Goal: Task Accomplishment & Management: Manage account settings

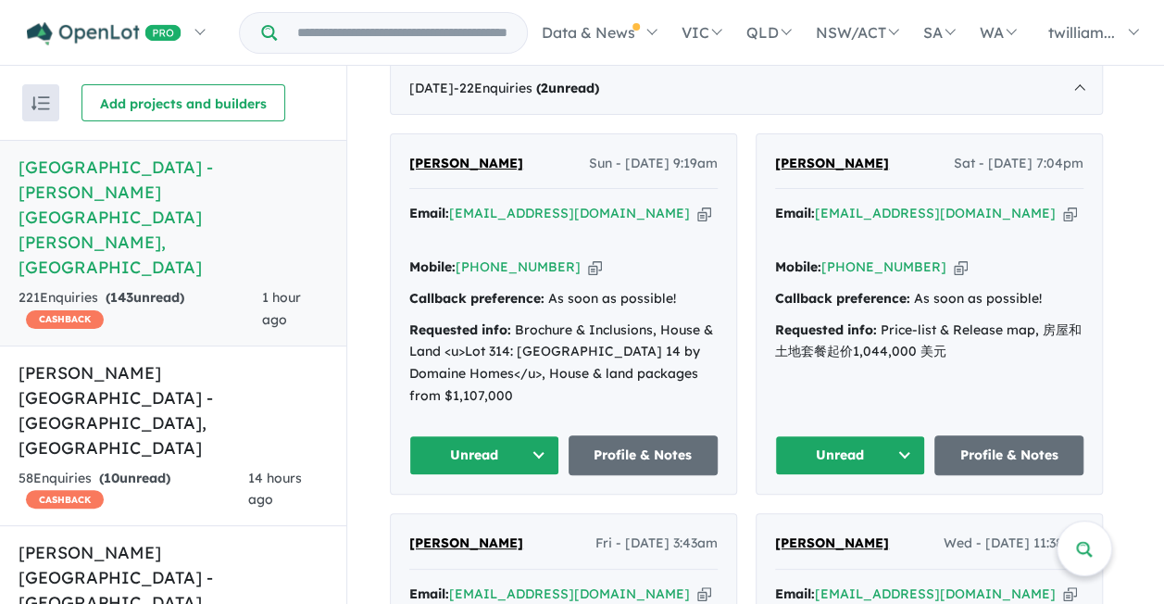
scroll to position [693, 0]
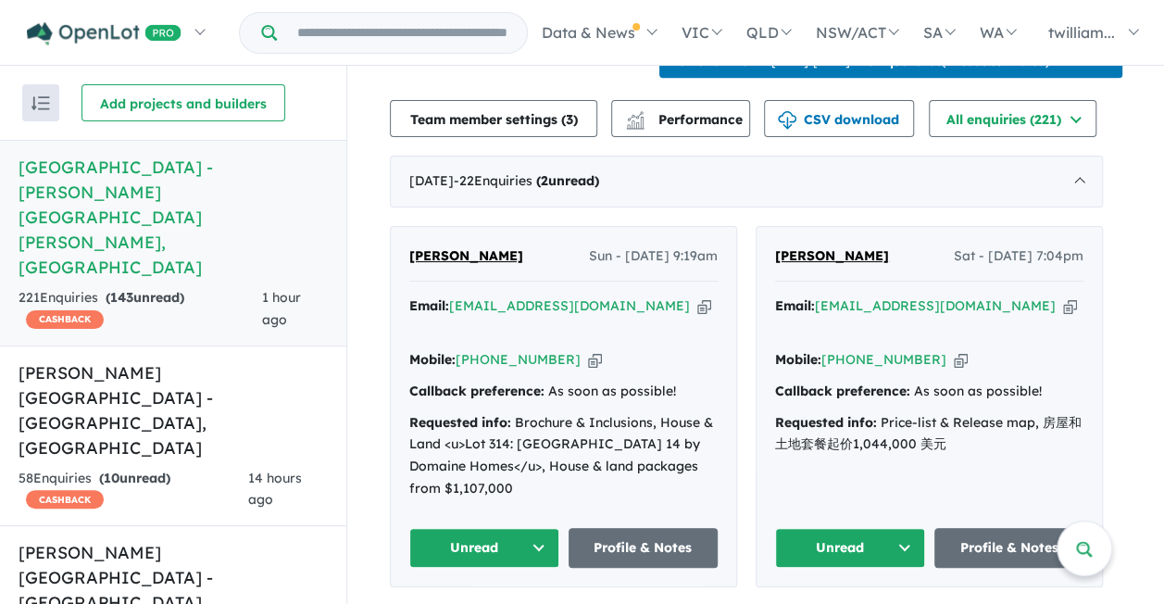
click at [988, 295] on div "Email: [EMAIL_ADDRESS][DOMAIN_NAME] Copied!" at bounding box center [929, 317] width 308 height 44
click at [1063, 296] on icon "button" at bounding box center [1070, 305] width 14 height 19
click at [912, 528] on button "Unread" at bounding box center [850, 548] width 150 height 40
click at [550, 528] on button "Unread" at bounding box center [484, 548] width 150 height 40
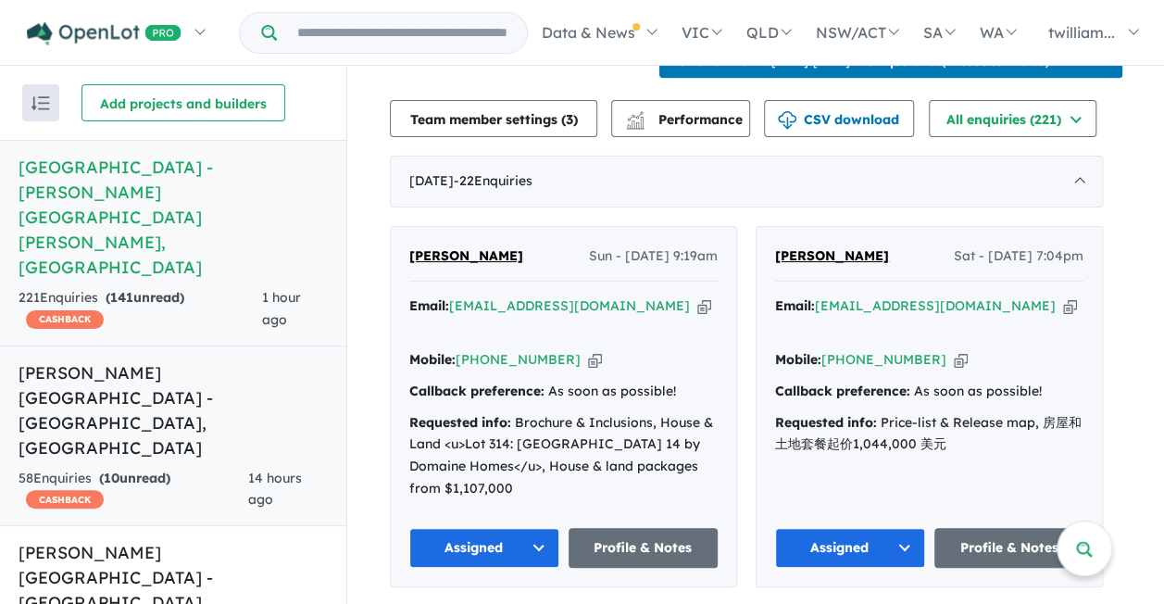
click at [206, 468] on div "58 Enquir ies ( 10 unread) CASHBACK" at bounding box center [134, 490] width 230 height 44
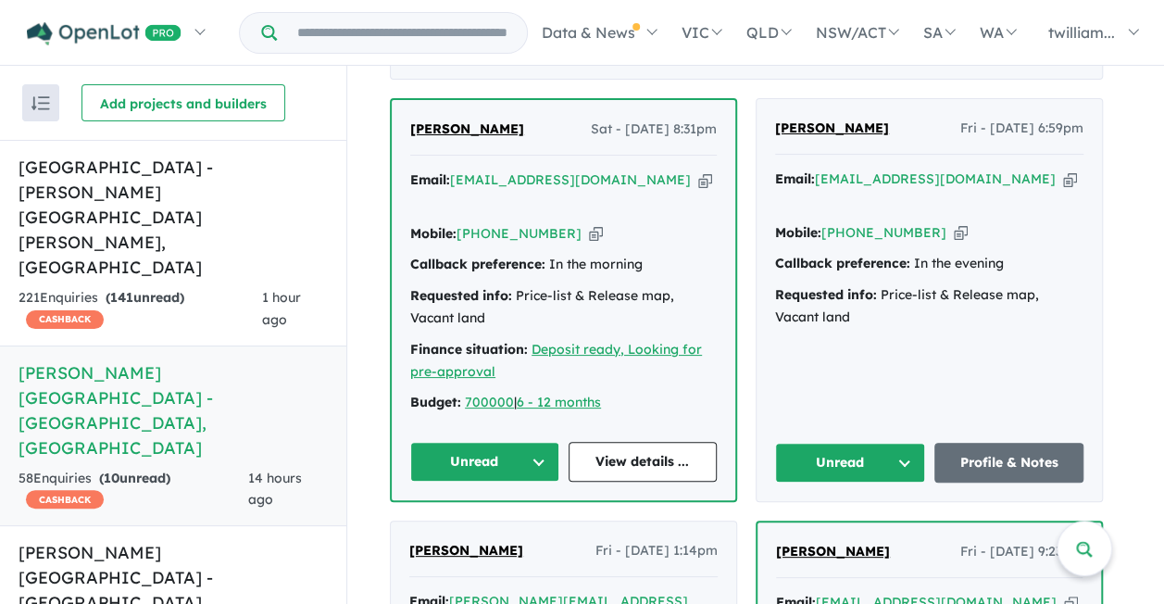
scroll to position [1018, 0]
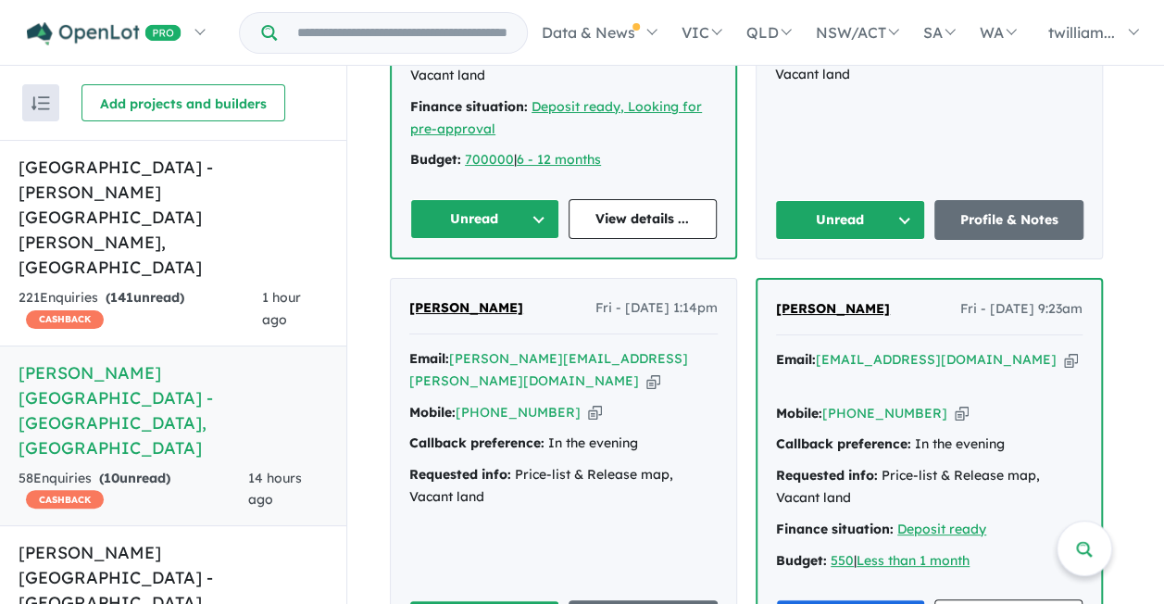
click at [646, 371] on icon "button" at bounding box center [653, 380] width 14 height 19
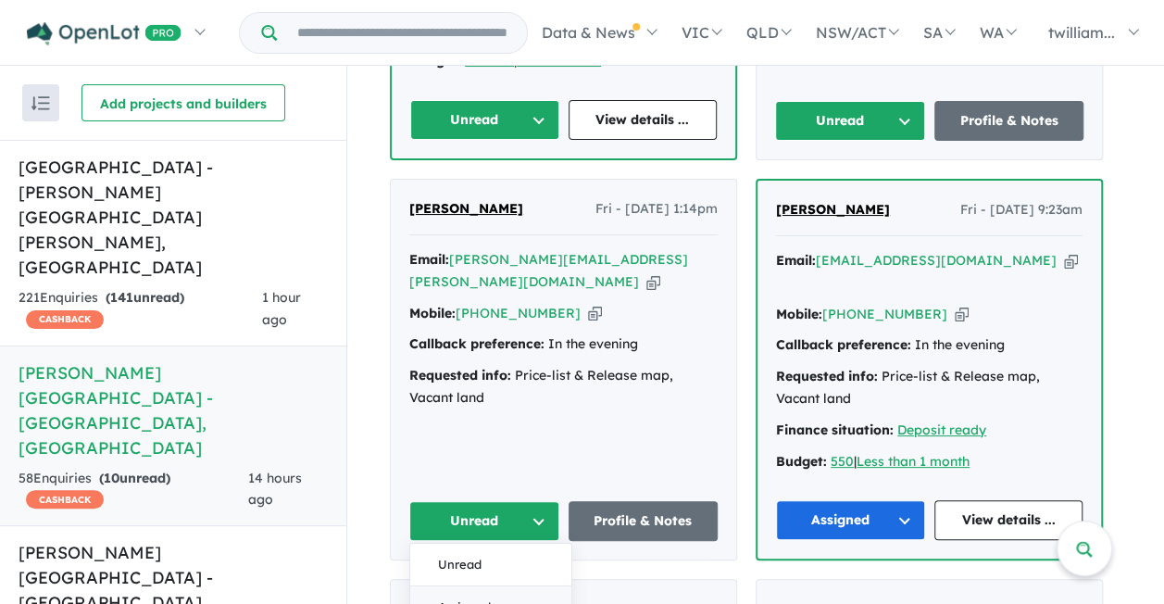
scroll to position [1204, 0]
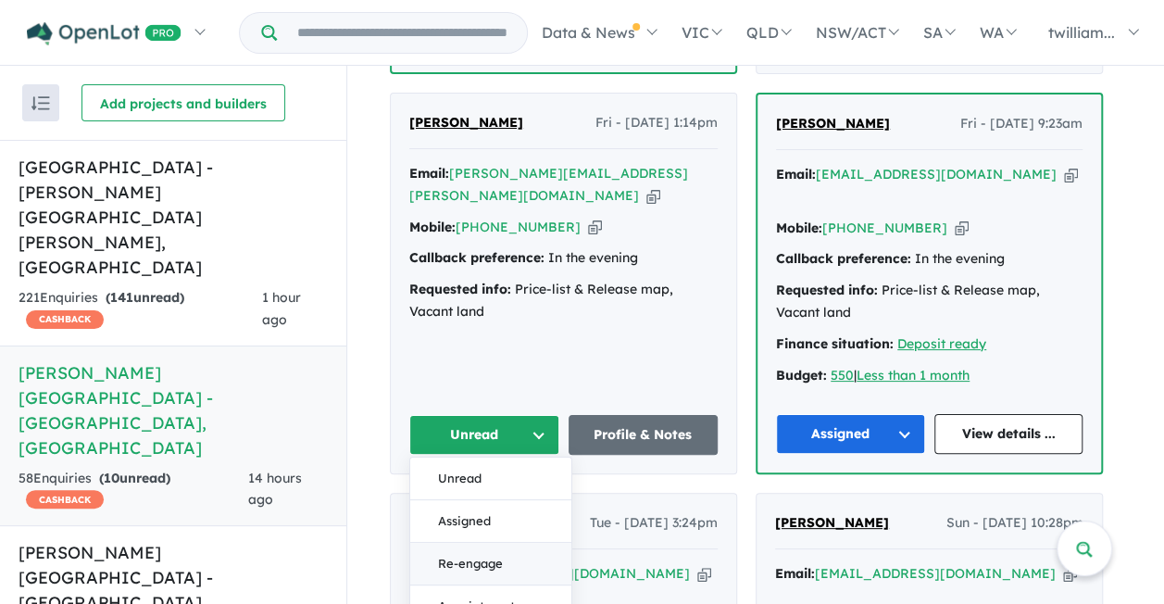
click at [524, 543] on button "Re-engage" at bounding box center [490, 564] width 161 height 43
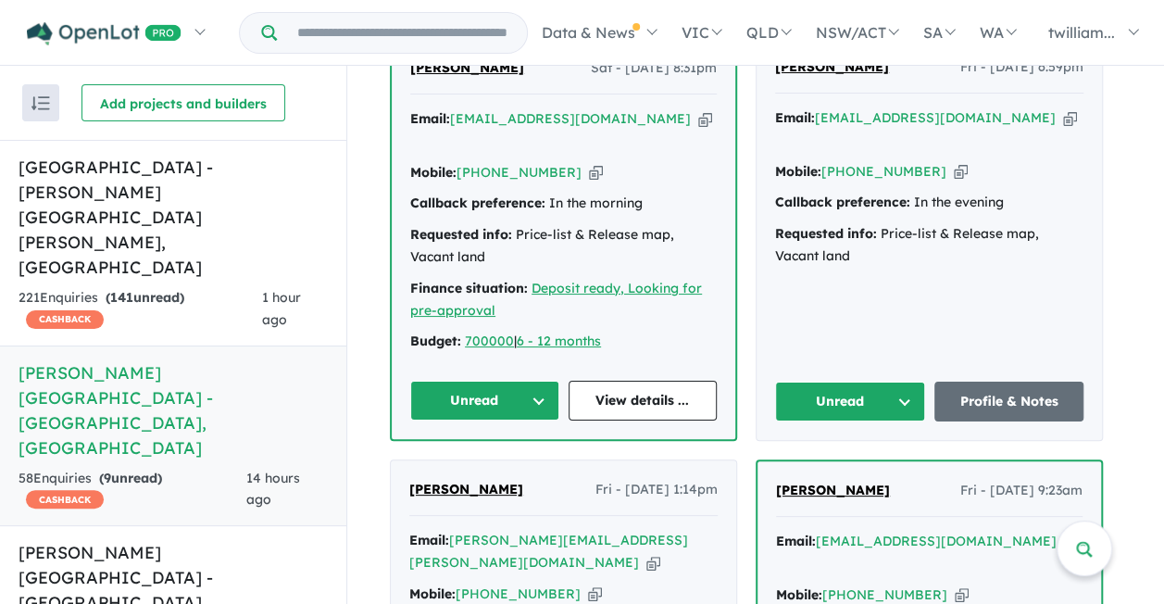
scroll to position [741, 0]
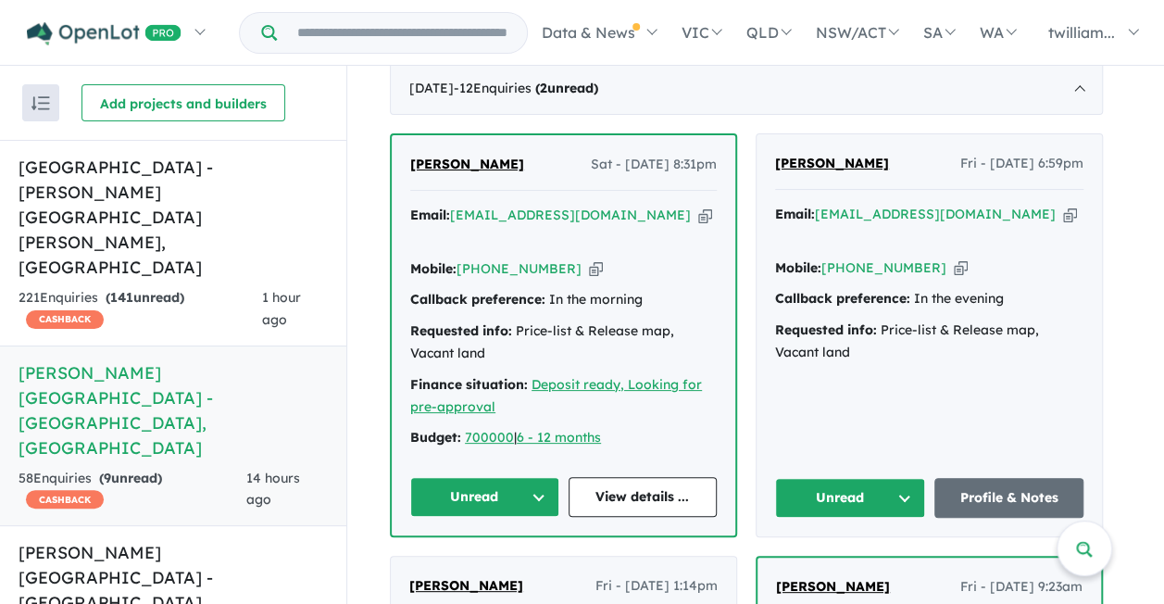
click at [1063, 224] on icon "button" at bounding box center [1070, 214] width 14 height 19
click at [904, 478] on button "Unread" at bounding box center [850, 498] width 150 height 40
click at [698, 206] on icon "button" at bounding box center [705, 215] width 14 height 19
click at [531, 477] on button "Unread" at bounding box center [484, 497] width 149 height 40
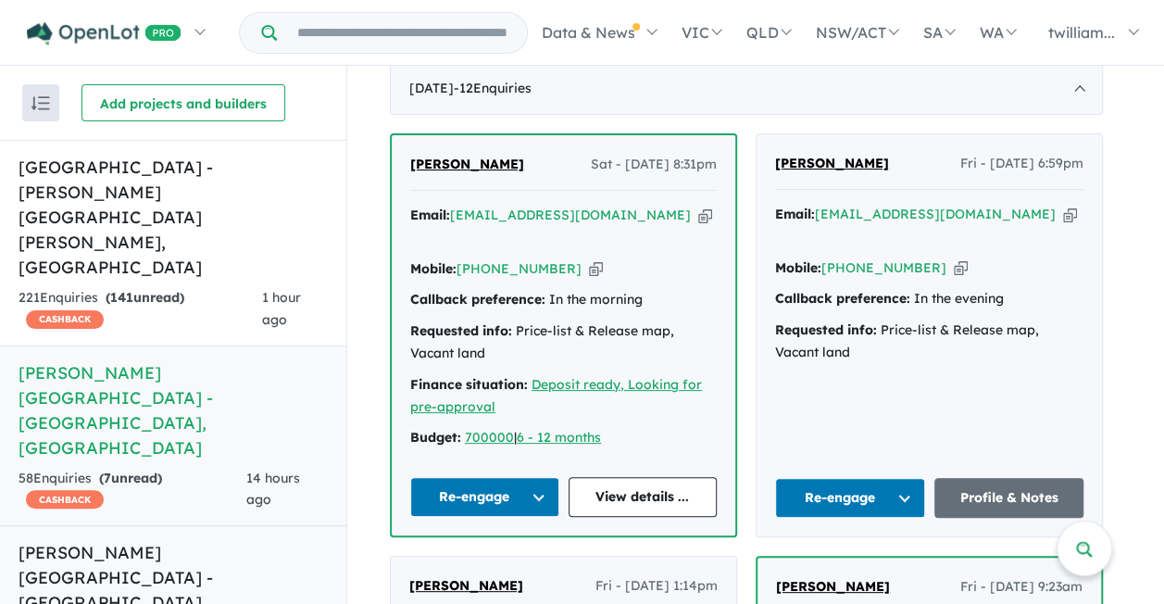
click at [185, 540] on h5 "[PERSON_NAME][GEOGRAPHIC_DATA] - [GEOGRAPHIC_DATA] , [GEOGRAPHIC_DATA]" at bounding box center [173, 590] width 309 height 100
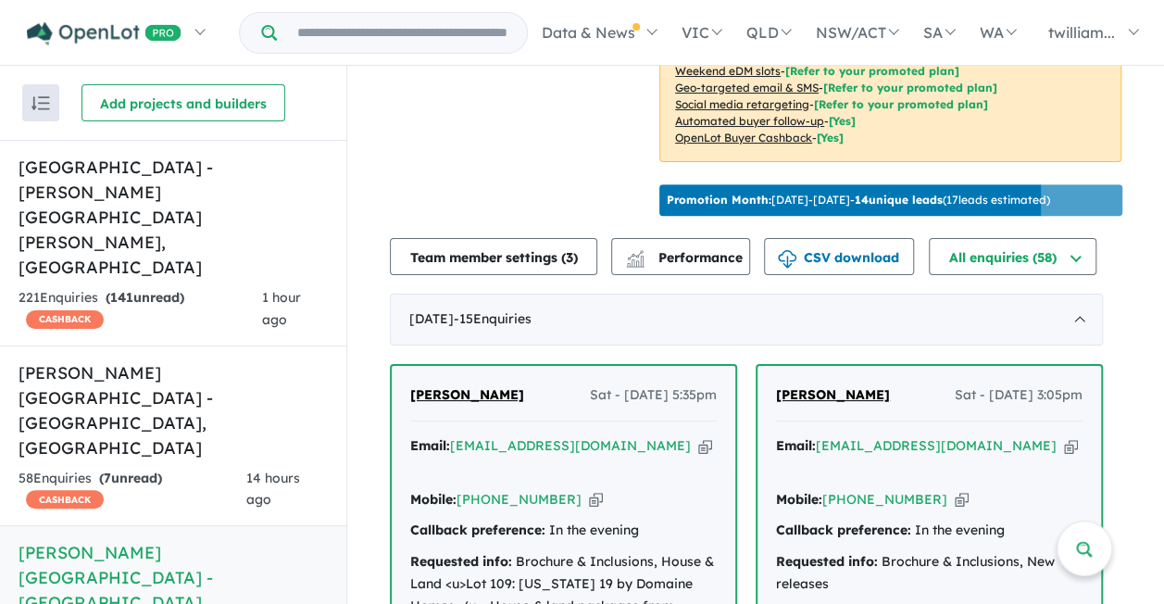
scroll to position [555, 0]
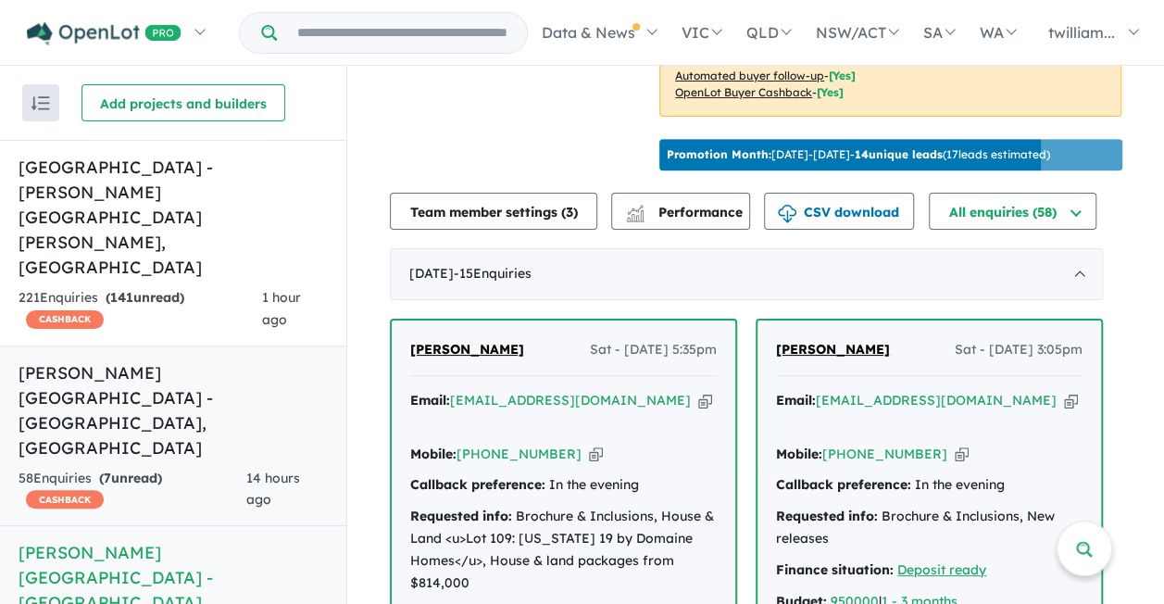
click at [232, 360] on h5 "[PERSON_NAME][GEOGRAPHIC_DATA] - [GEOGRAPHIC_DATA] , [GEOGRAPHIC_DATA]" at bounding box center [173, 410] width 309 height 100
